Goal: Task Accomplishment & Management: Manage account settings

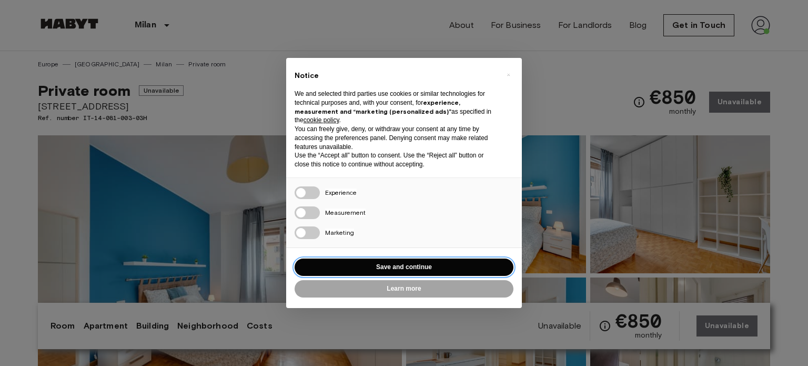
click at [360, 273] on button "Save and continue" at bounding box center [404, 266] width 219 height 17
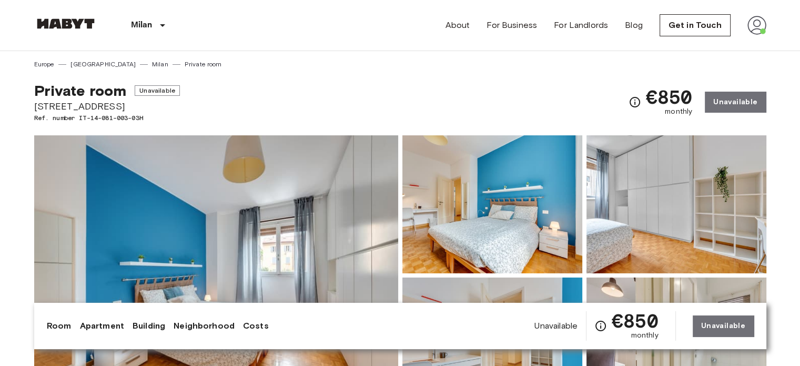
click at [753, 22] on img at bounding box center [757, 25] width 19 height 19
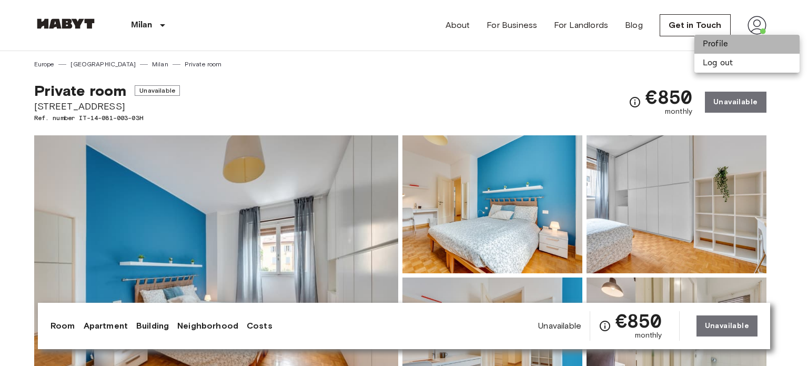
click at [728, 46] on li "Profile" at bounding box center [746, 44] width 105 height 19
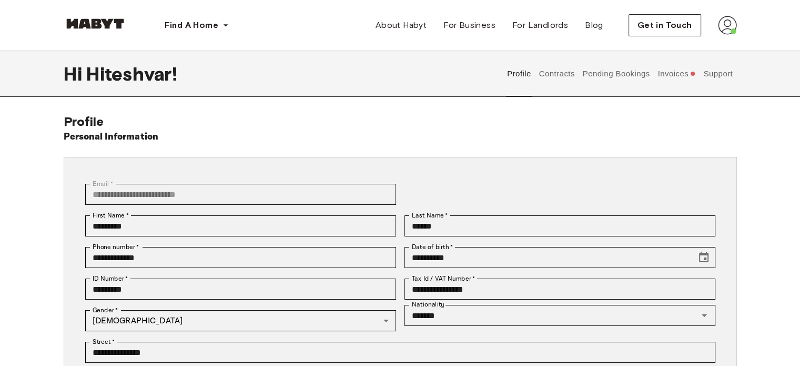
click at [681, 73] on button "Invoices" at bounding box center [677, 74] width 41 height 46
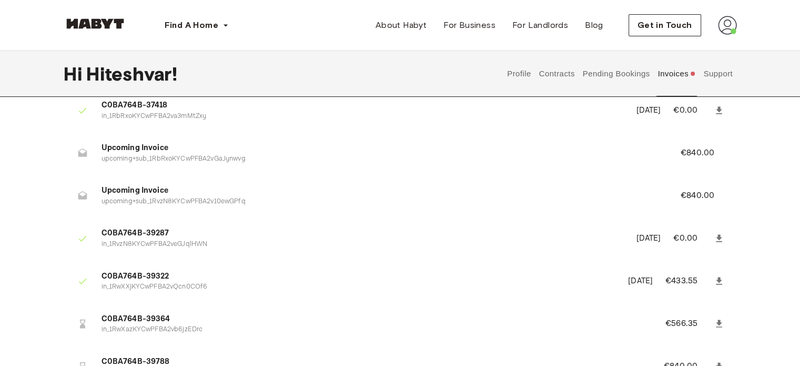
scroll to position [178, 0]
click at [722, 24] on img at bounding box center [727, 25] width 19 height 19
click at [702, 36] on div "Profile Log out" at bounding box center [705, 60] width 63 height 51
click at [718, 33] on img at bounding box center [727, 25] width 19 height 19
click at [693, 54] on span "Profile" at bounding box center [695, 49] width 26 height 13
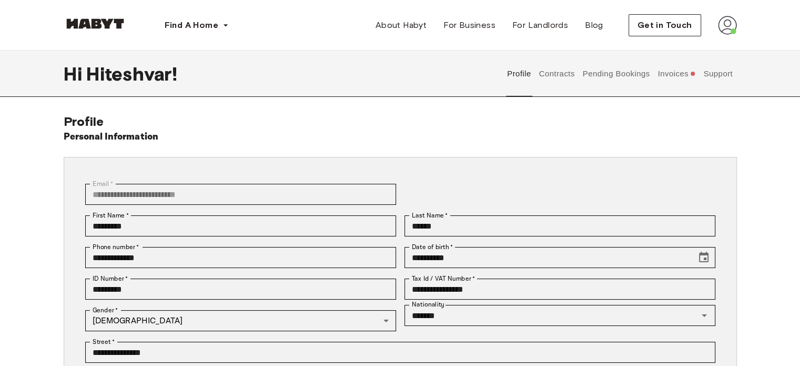
click at [717, 69] on button "Support" at bounding box center [718, 74] width 32 height 46
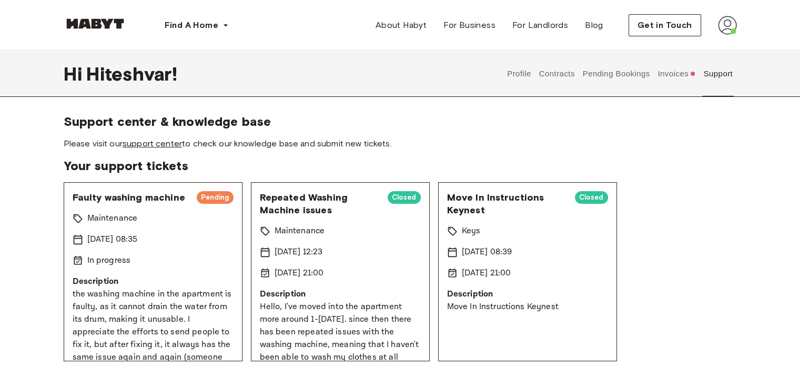
click at [158, 144] on link "support center" at bounding box center [152, 143] width 59 height 10
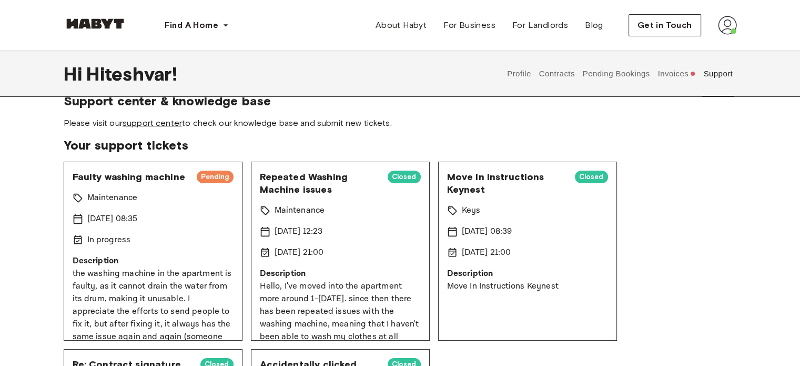
scroll to position [22, 0]
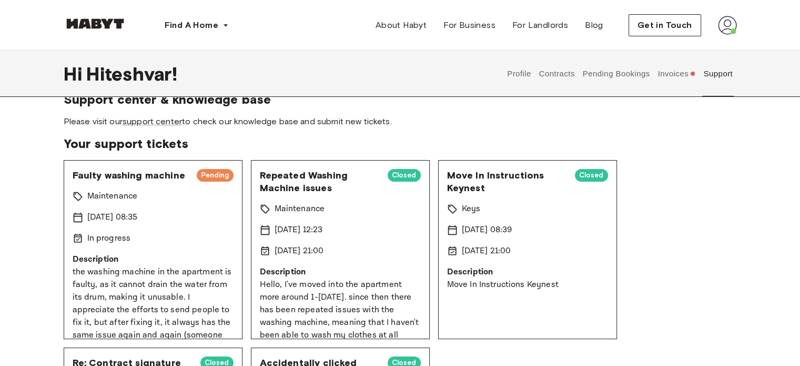
click at [664, 85] on button "Invoices" at bounding box center [677, 74] width 41 height 46
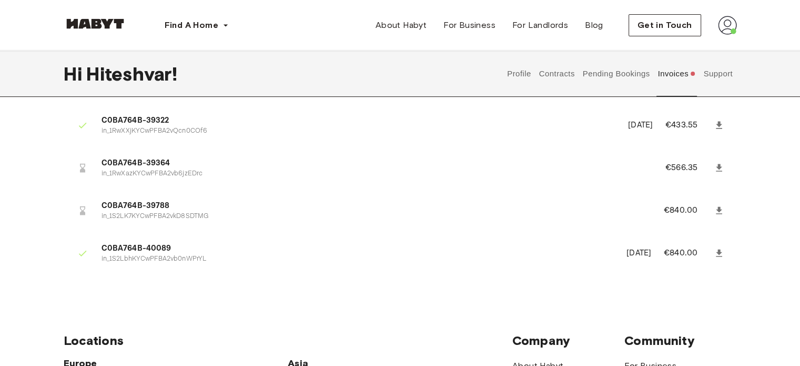
scroll to position [334, 0]
click at [726, 250] on link at bounding box center [719, 252] width 19 height 19
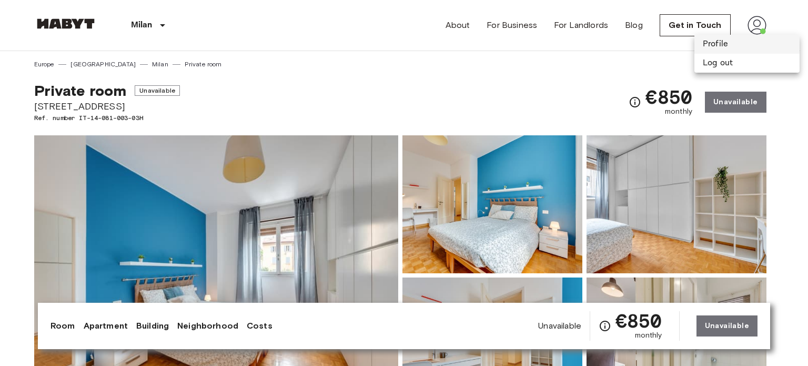
click at [715, 45] on li "Profile" at bounding box center [746, 44] width 105 height 19
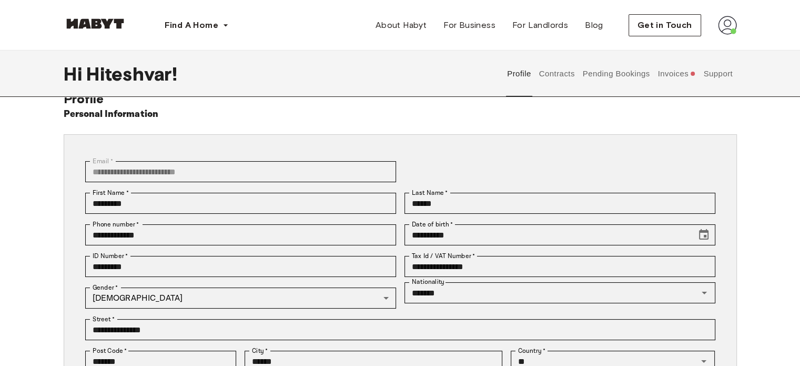
scroll to position [24, 0]
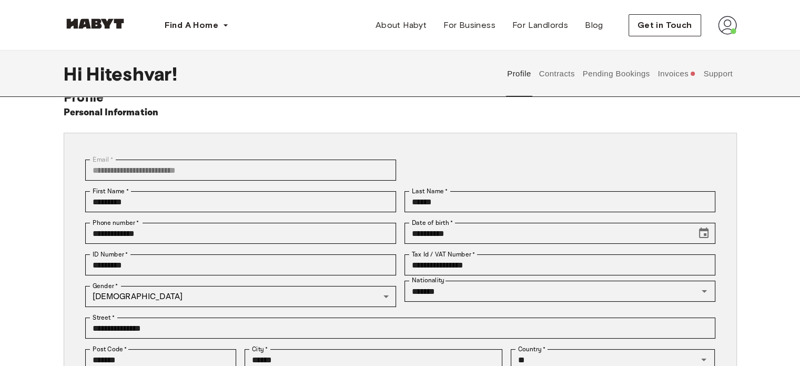
click at [680, 90] on button "Invoices" at bounding box center [677, 74] width 41 height 46
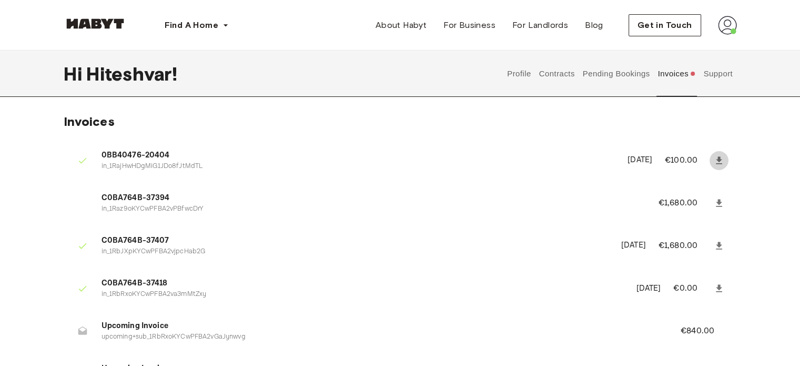
click at [722, 160] on icon at bounding box center [719, 160] width 11 height 11
click at [564, 73] on button "Contracts" at bounding box center [557, 74] width 38 height 46
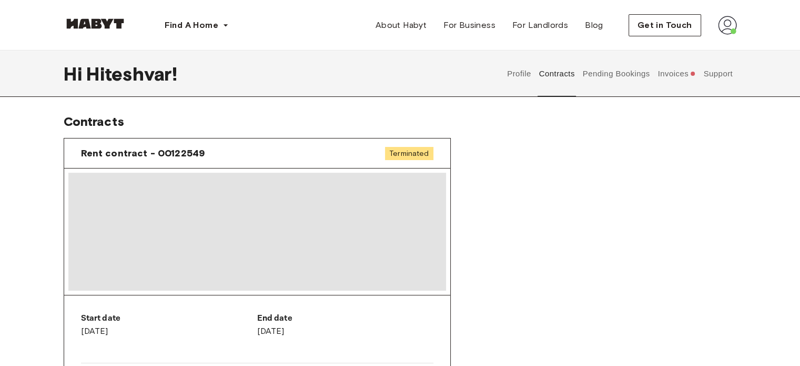
click at [615, 76] on button "Pending Bookings" at bounding box center [616, 74] width 70 height 46
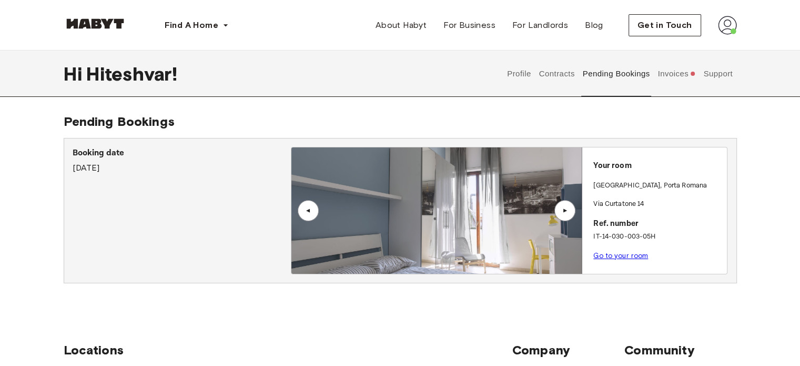
click at [631, 258] on link "Go to your room" at bounding box center [620, 255] width 55 height 8
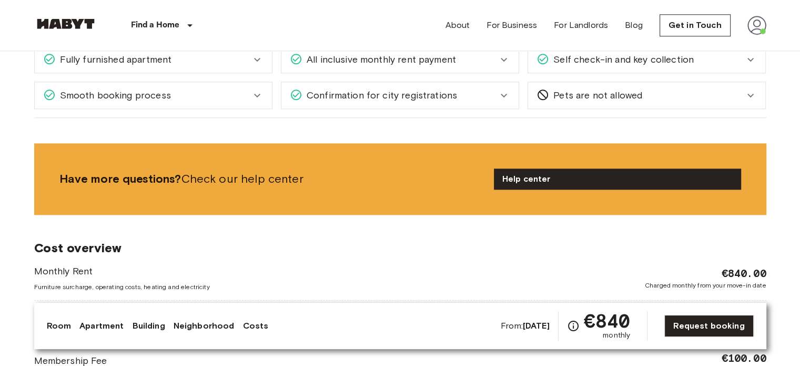
scroll to position [1070, 0]
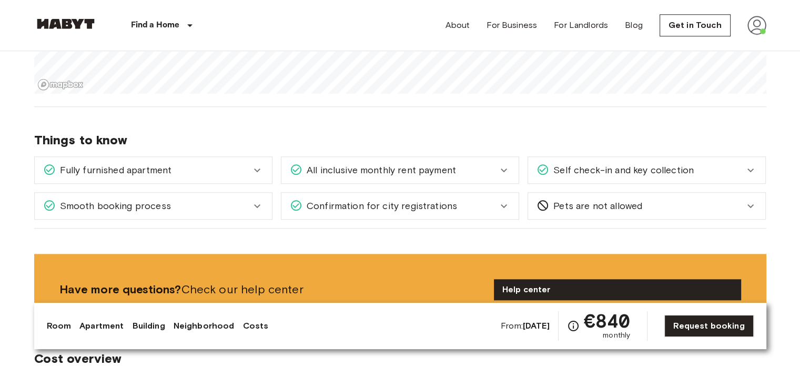
click at [748, 28] on img at bounding box center [757, 25] width 19 height 19
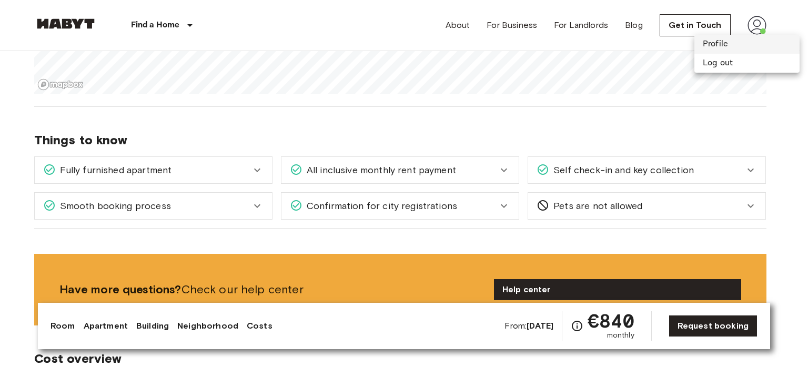
click at [714, 46] on li "Profile" at bounding box center [746, 44] width 105 height 19
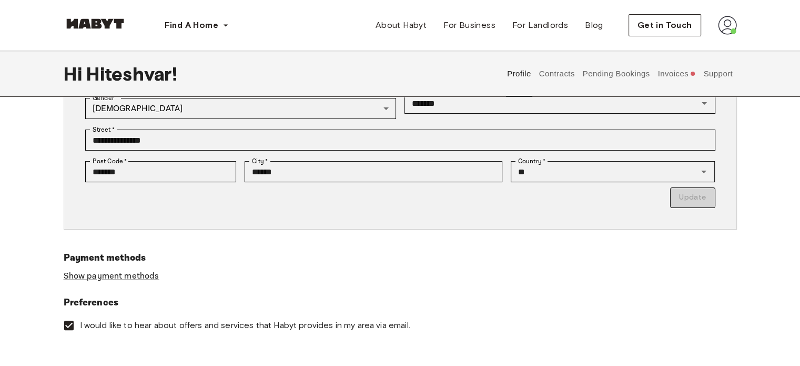
scroll to position [211, 0]
click at [673, 65] on button "Invoices" at bounding box center [677, 74] width 41 height 46
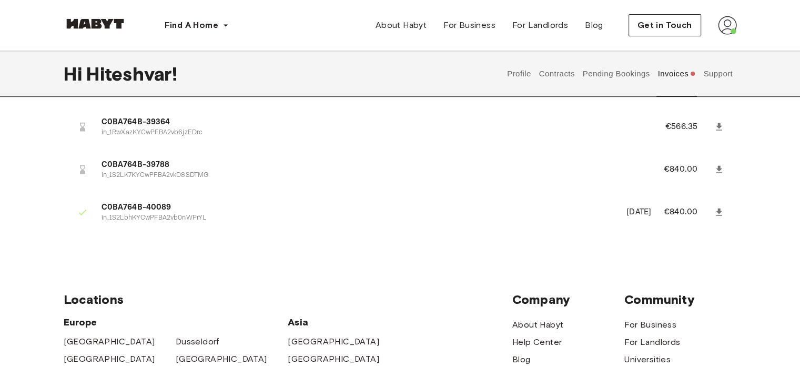
scroll to position [374, 0]
